Goal: Task Accomplishment & Management: Manage account settings

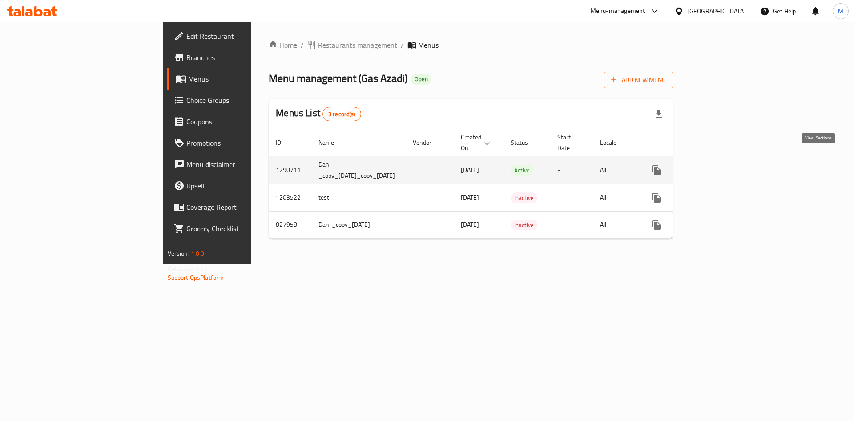
click at [726, 165] on icon "enhanced table" at bounding box center [721, 170] width 11 height 11
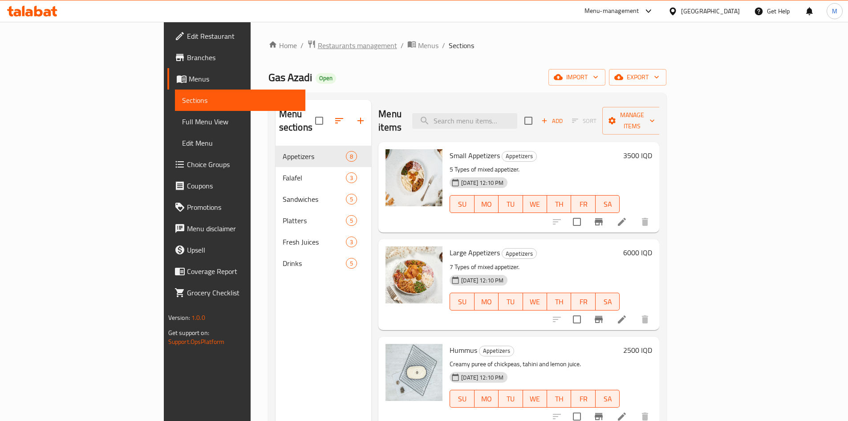
click at [318, 46] on span "Restaurants management" at bounding box center [357, 45] width 79 height 11
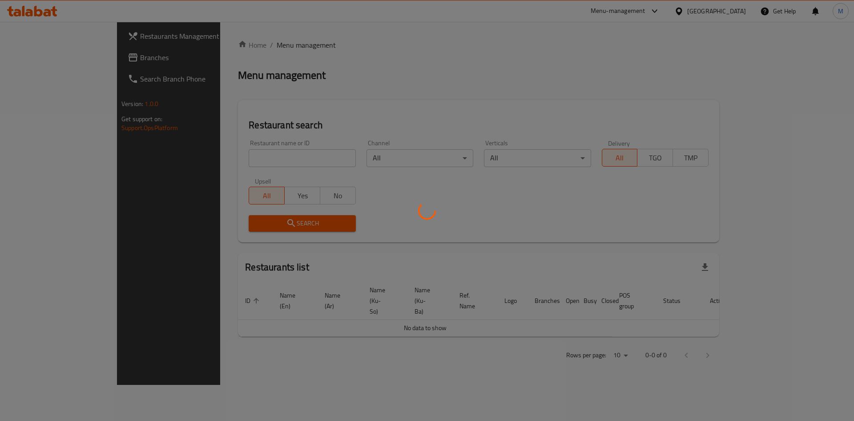
click at [221, 159] on div at bounding box center [427, 210] width 854 height 421
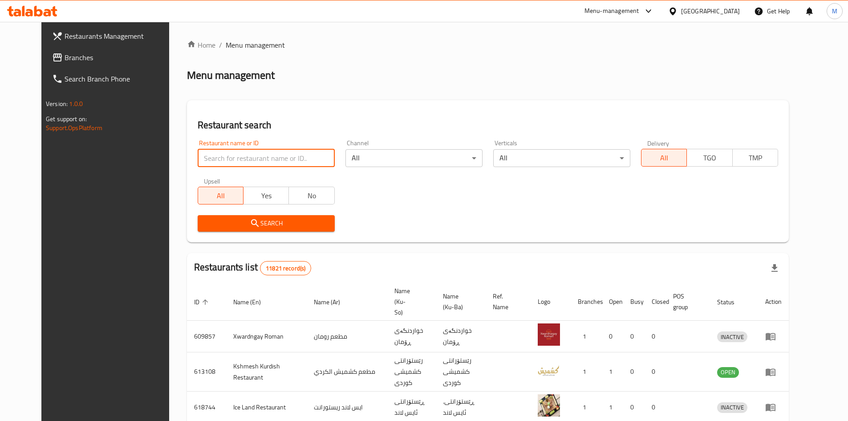
click at [224, 159] on input "search" at bounding box center [266, 158] width 137 height 18
type input "gas azadi"
click button "Search" at bounding box center [266, 223] width 137 height 16
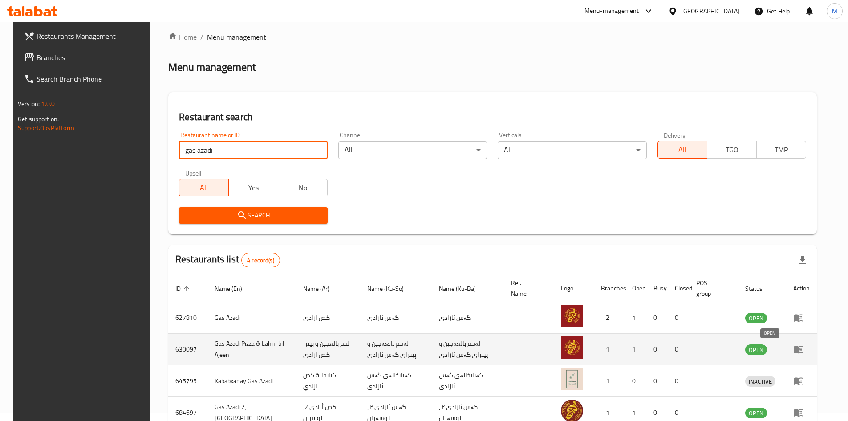
scroll to position [8, 0]
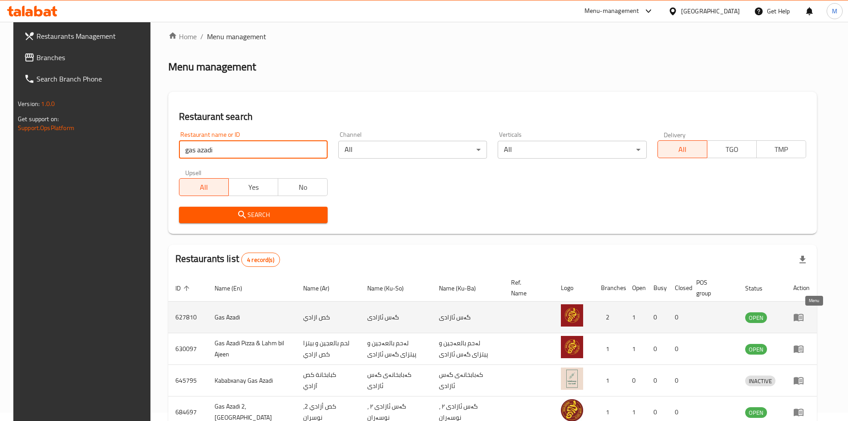
click at [802, 318] on icon "enhanced table" at bounding box center [800, 317] width 3 height 4
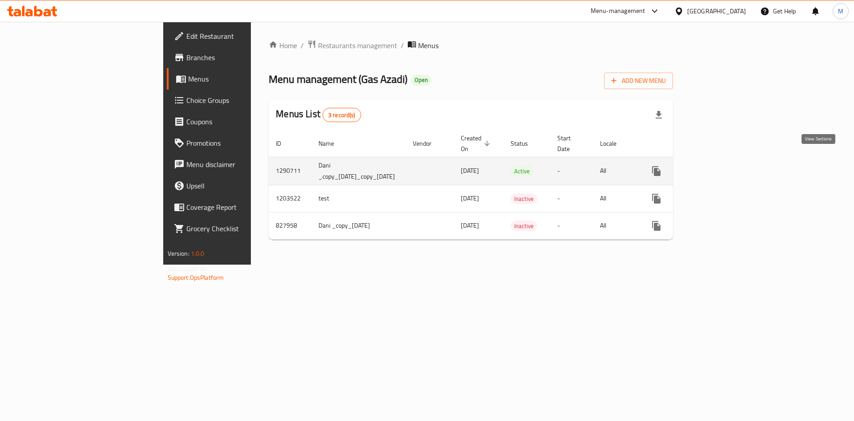
click at [726, 166] on icon "enhanced table" at bounding box center [721, 171] width 11 height 11
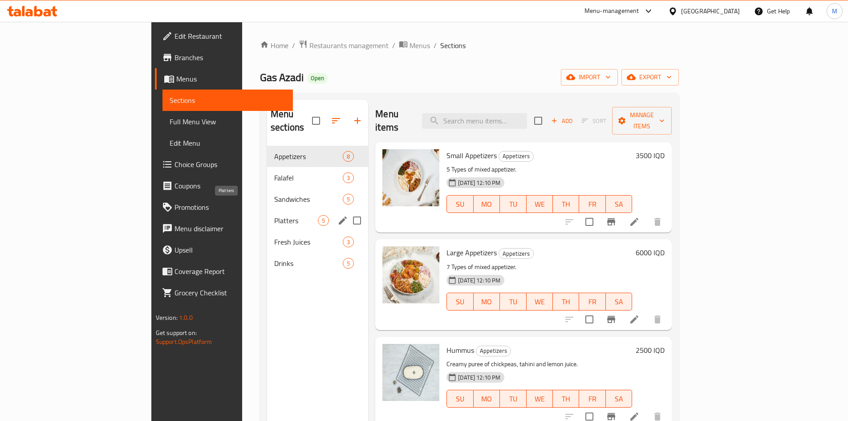
click at [274, 215] on span "Platters" at bounding box center [296, 220] width 44 height 11
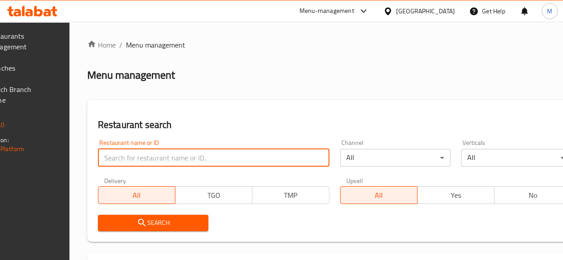
click at [153, 153] on input "search" at bounding box center [213, 158] width 231 height 18
type input "gas azadi"
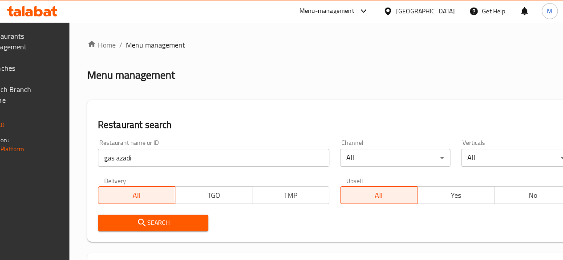
click at [179, 219] on span "Search" at bounding box center [153, 223] width 96 height 11
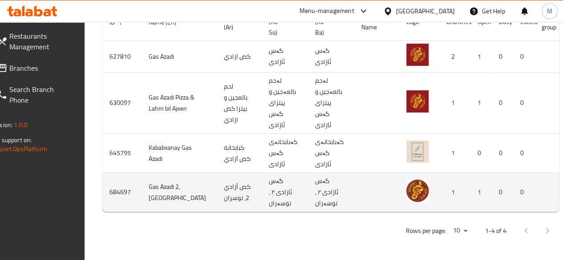
scroll to position [0, 93]
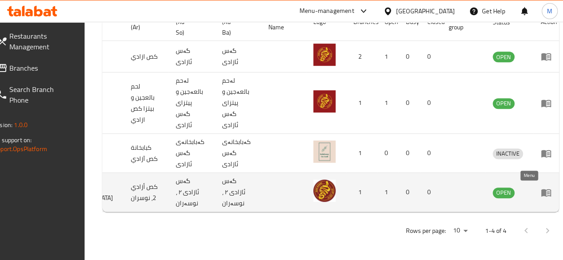
click at [541, 189] on icon "enhanced table" at bounding box center [546, 193] width 10 height 8
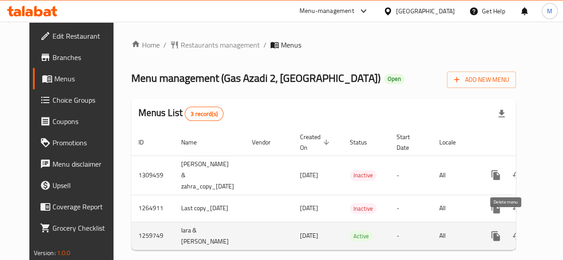
scroll to position [0, 28]
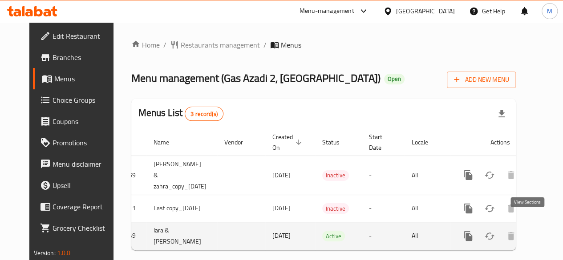
click at [528, 231] on icon "enhanced table" at bounding box center [532, 236] width 11 height 11
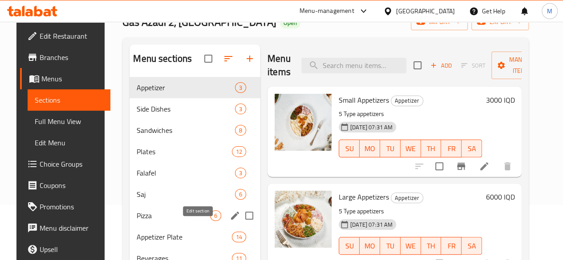
scroll to position [125, 0]
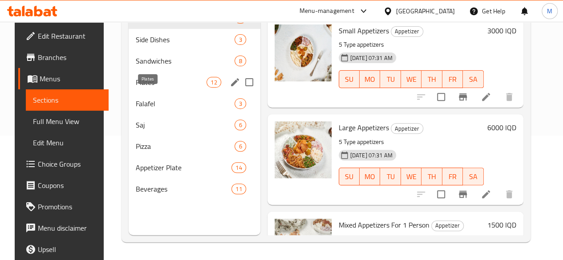
click at [160, 88] on span "Plates" at bounding box center [171, 82] width 71 height 11
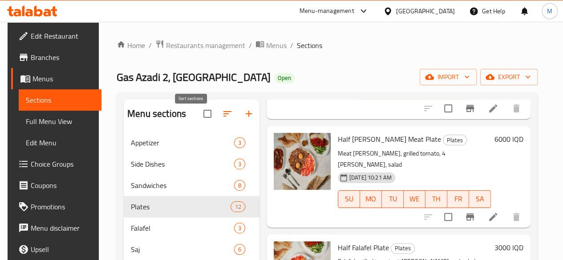
scroll to position [86, 0]
